Goal: Task Accomplishment & Management: Use online tool/utility

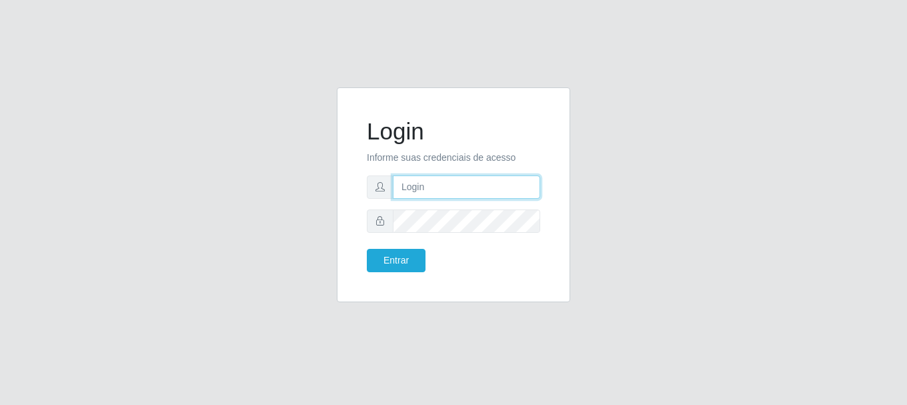
click at [445, 182] on input "text" at bounding box center [466, 186] width 147 height 23
type input "[EMAIL_ADDRESS][DOMAIN_NAME]"
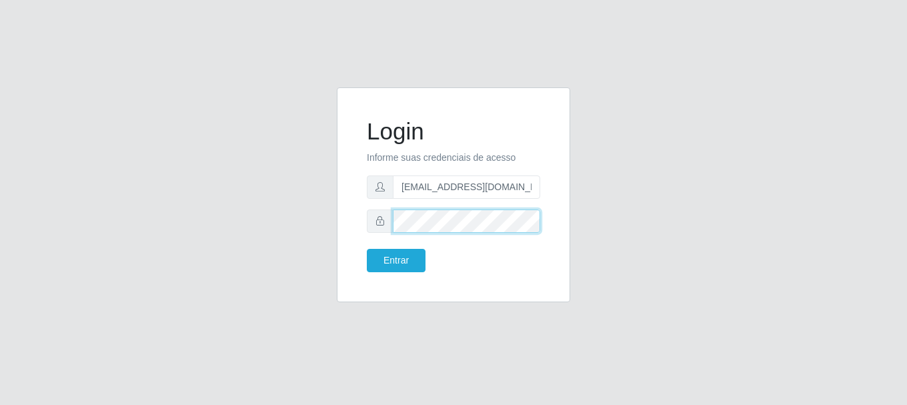
click at [367, 249] on button "Entrar" at bounding box center [396, 260] width 59 height 23
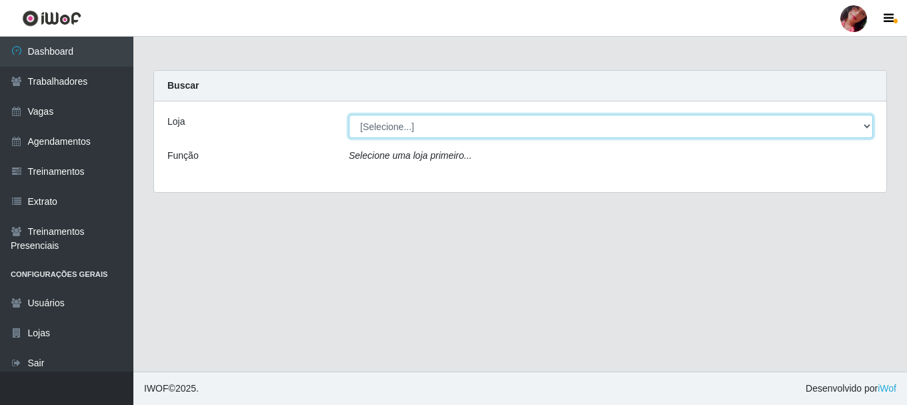
click at [443, 137] on select "[Selecione...] Supermercado [GEOGRAPHIC_DATA]" at bounding box center [611, 126] width 524 height 23
select select "165"
click at [349, 115] on select "[Selecione...] Supermercado [GEOGRAPHIC_DATA]" at bounding box center [611, 126] width 524 height 23
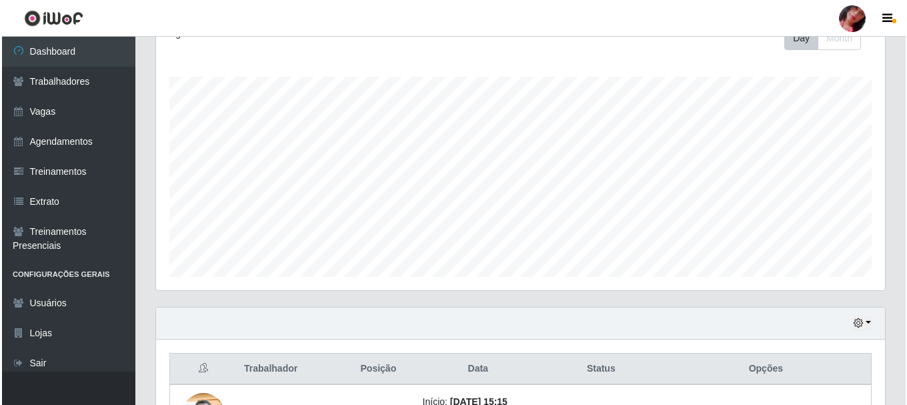
scroll to position [303, 0]
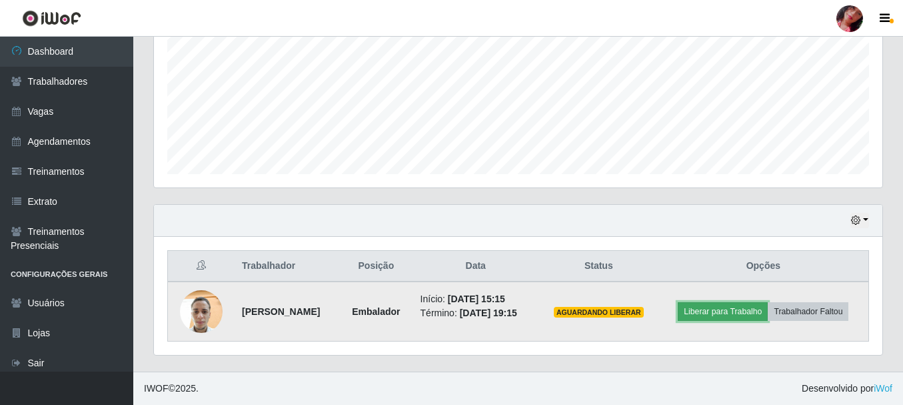
click at [736, 311] on button "Liberar para Trabalho" at bounding box center [723, 311] width 90 height 19
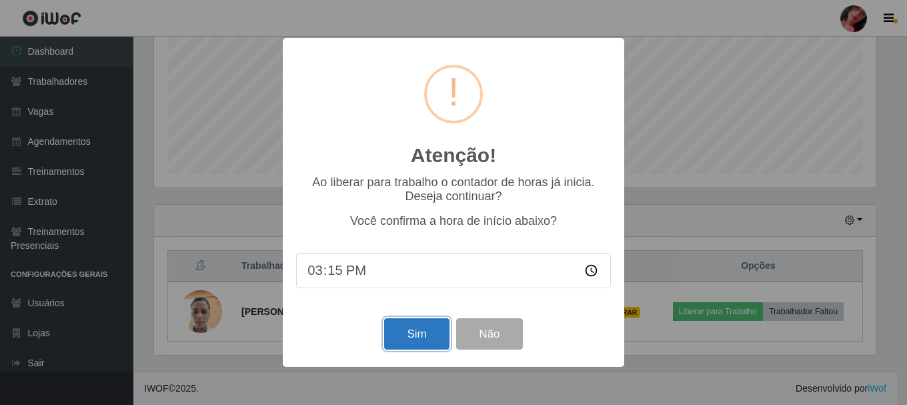
click at [391, 337] on button "Sim" at bounding box center [416, 333] width 65 height 31
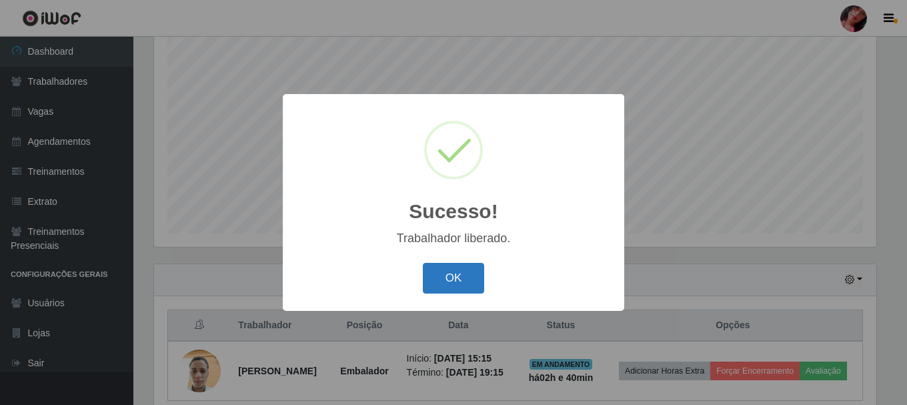
click at [455, 282] on button "OK" at bounding box center [454, 278] width 62 height 31
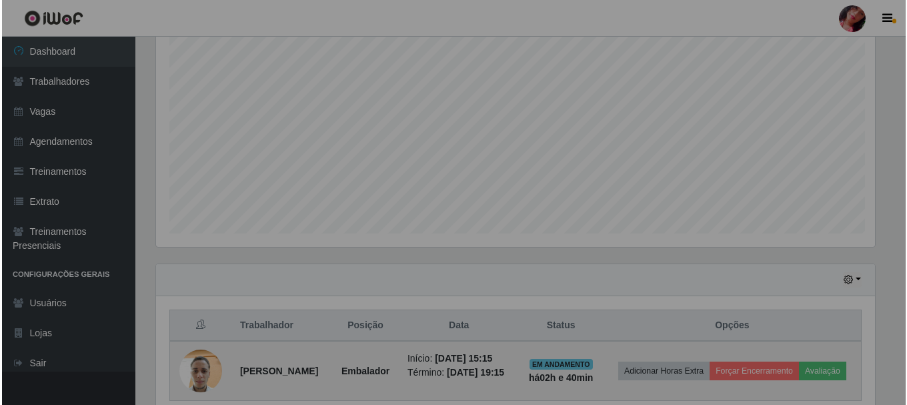
scroll to position [277, 729]
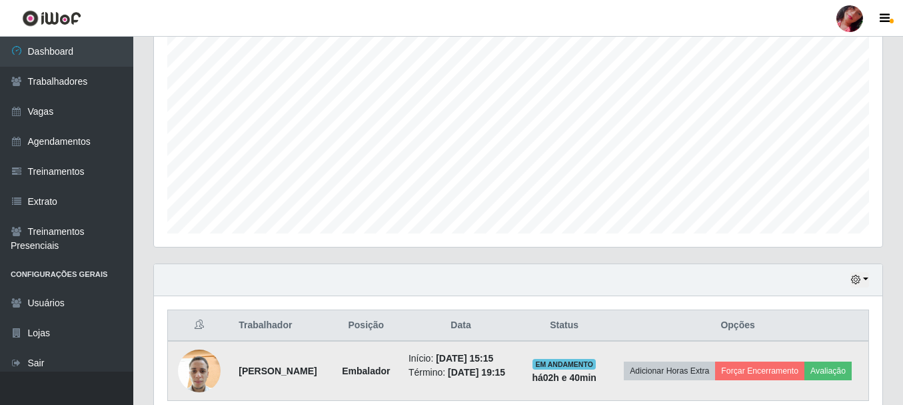
click at [191, 385] on img at bounding box center [199, 371] width 43 height 57
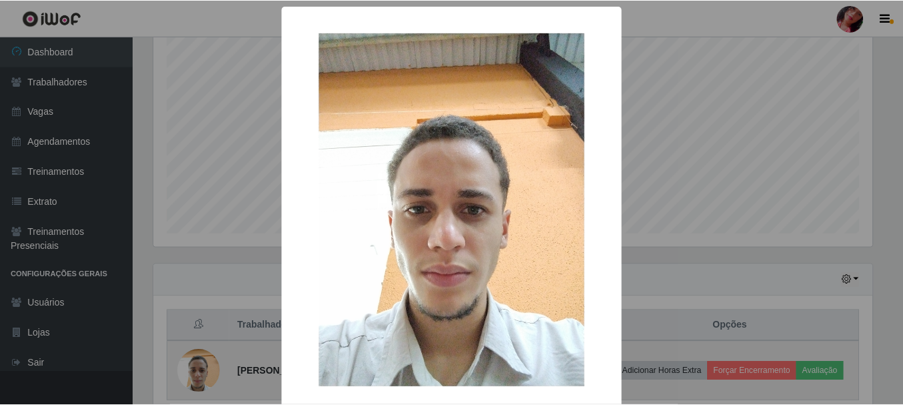
scroll to position [277, 722]
click at [191, 385] on div "× OK Cancel" at bounding box center [453, 202] width 907 height 405
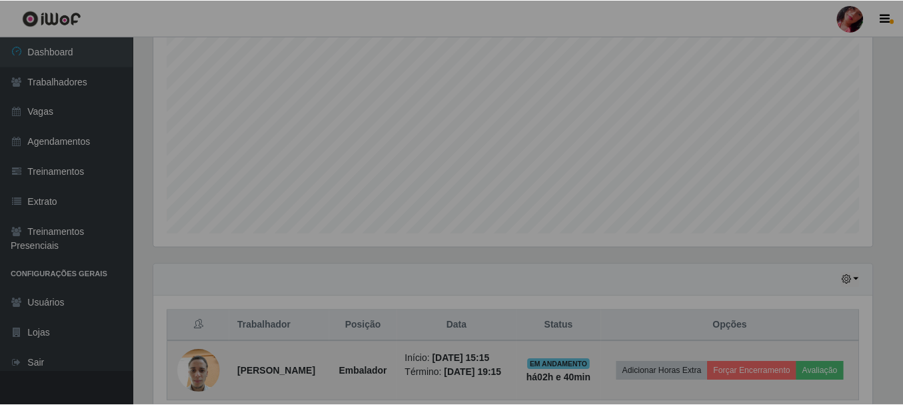
scroll to position [277, 729]
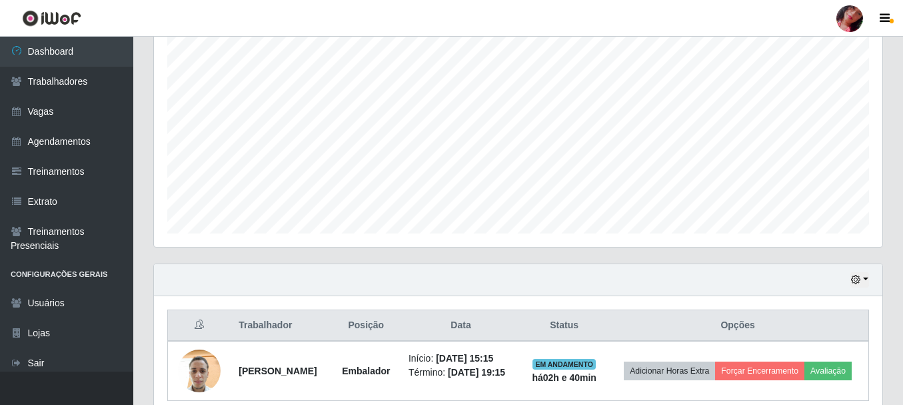
click at [860, 29] on link at bounding box center [850, 18] width 40 height 27
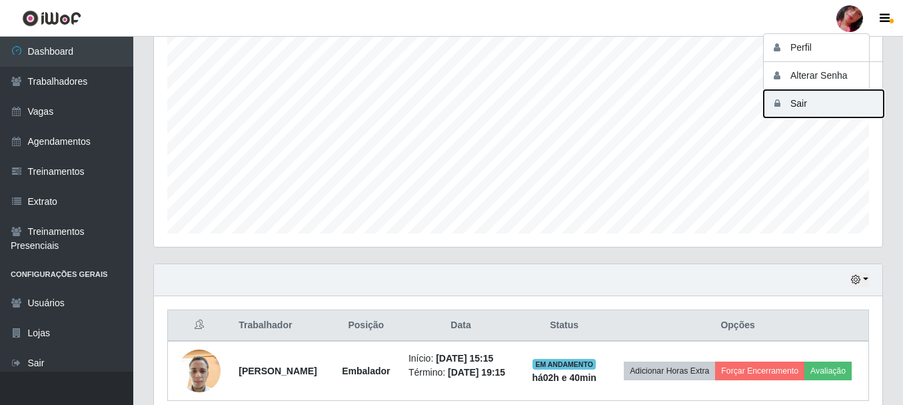
click at [827, 104] on button "Sair" at bounding box center [824, 103] width 120 height 27
